Goal: Entertainment & Leisure: Consume media (video, audio)

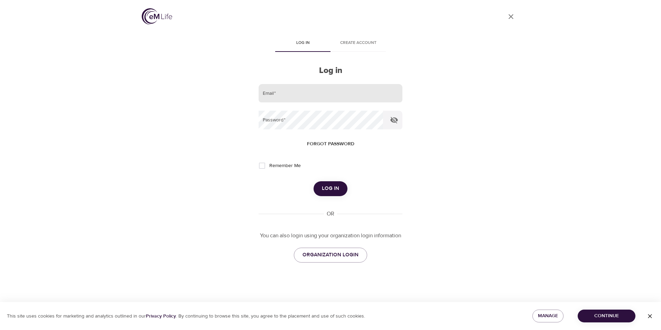
click at [287, 98] on input "email" at bounding box center [331, 93] width 144 height 19
type input "[EMAIL_ADDRESS][DOMAIN_NAME]"
click at [314, 181] on button "Log in" at bounding box center [331, 188] width 34 height 15
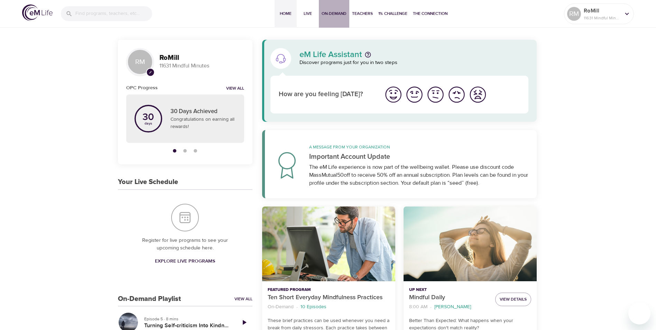
click at [330, 12] on span "On-Demand" at bounding box center [334, 13] width 25 height 7
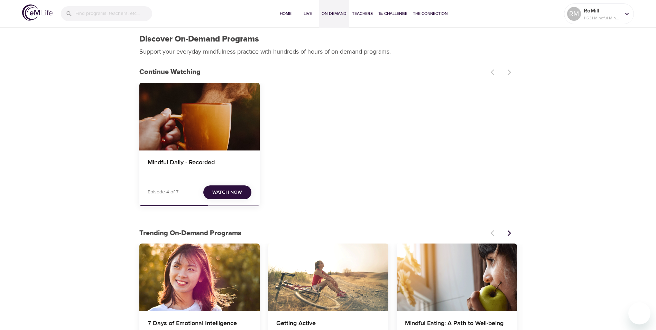
click at [231, 192] on span "Watch Now" at bounding box center [227, 192] width 30 height 9
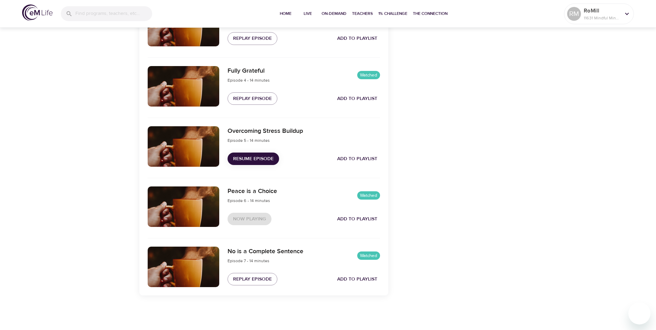
scroll to position [24, 0]
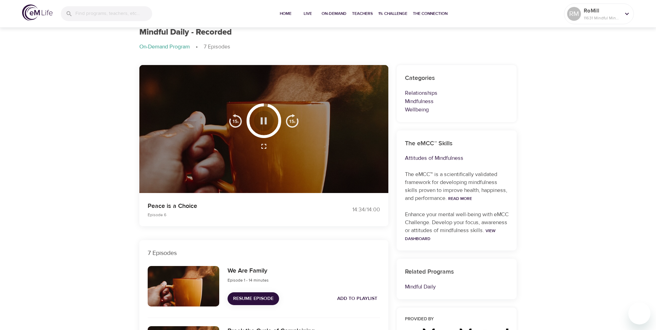
click at [264, 122] on icon "button" at bounding box center [264, 121] width 12 height 12
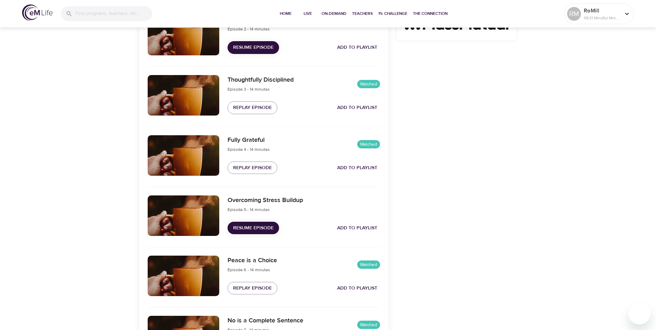
scroll to position [404, 0]
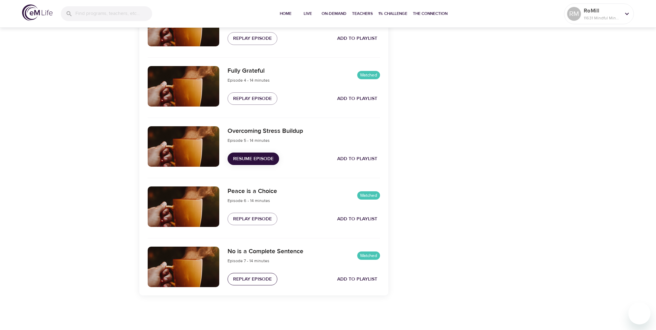
click at [257, 277] on span "Replay Episode" at bounding box center [252, 279] width 39 height 9
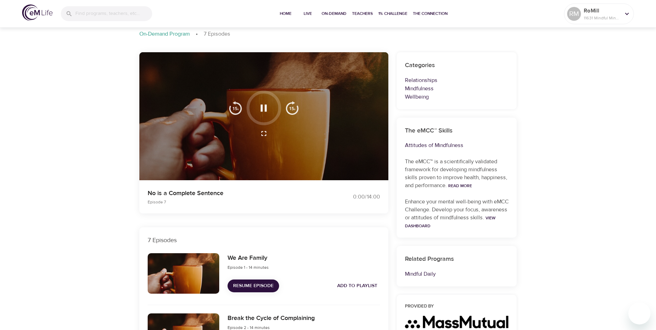
scroll to position [0, 0]
